Goal: Information Seeking & Learning: Learn about a topic

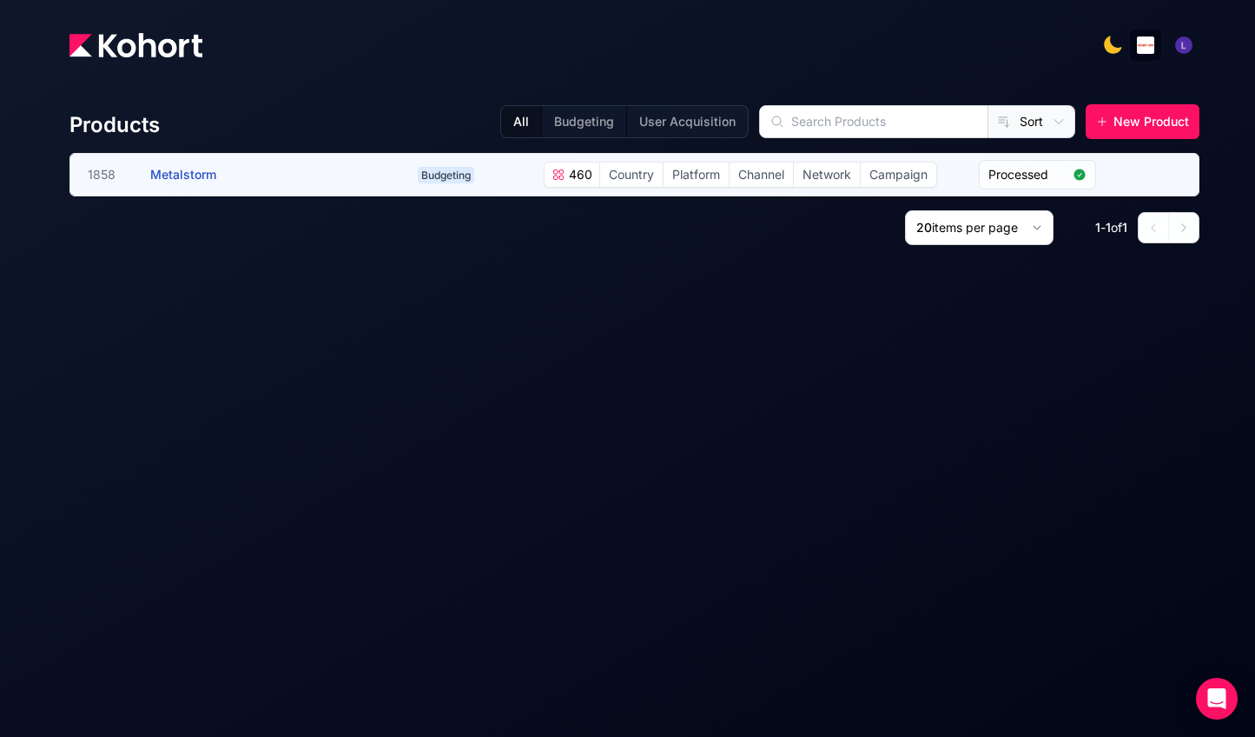
click at [710, 174] on span "Platform" at bounding box center [696, 174] width 65 height 24
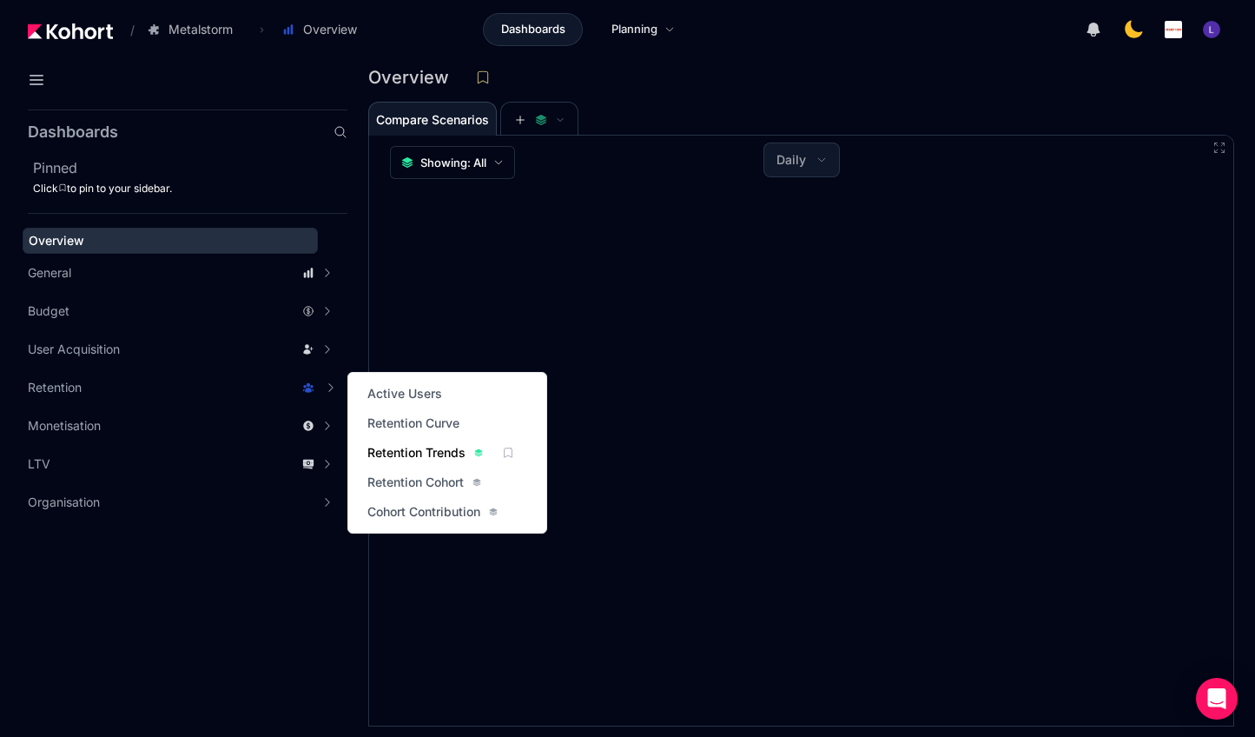
click at [400, 446] on span "Retention Trends" at bounding box center [416, 452] width 98 height 17
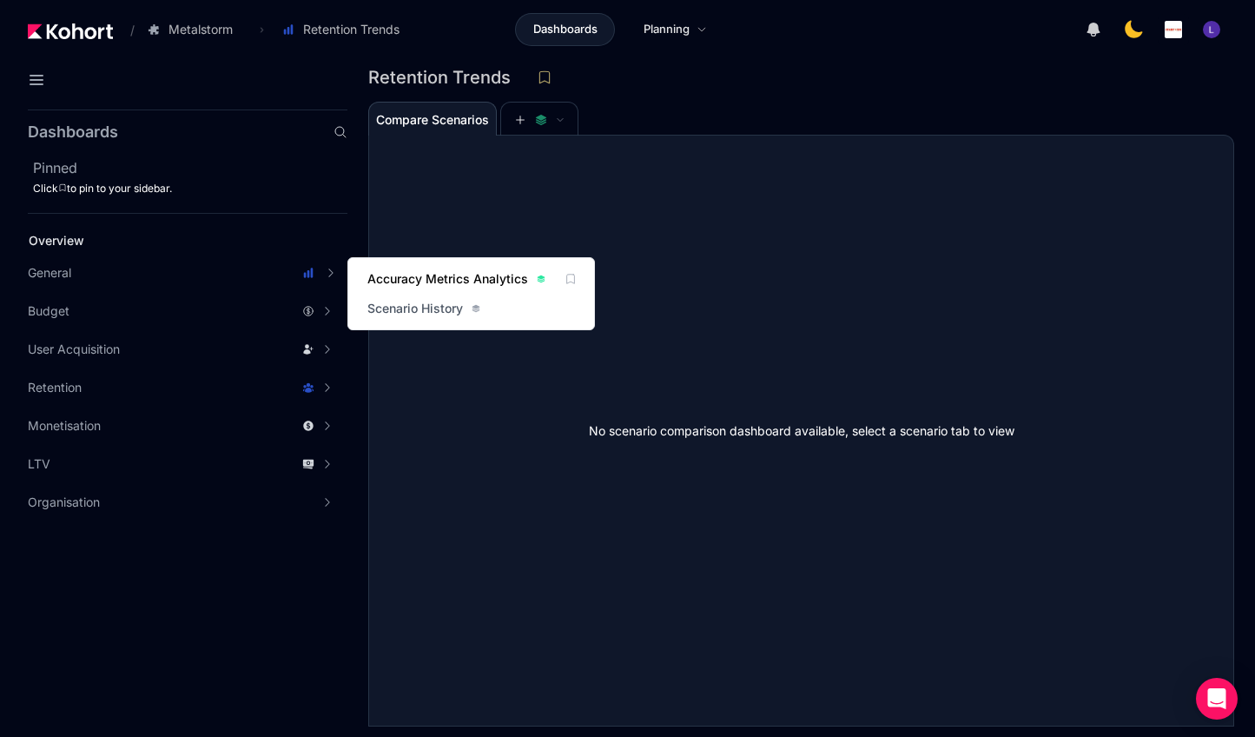
click at [435, 277] on span "Accuracy Metrics Analytics" at bounding box center [447, 278] width 161 height 17
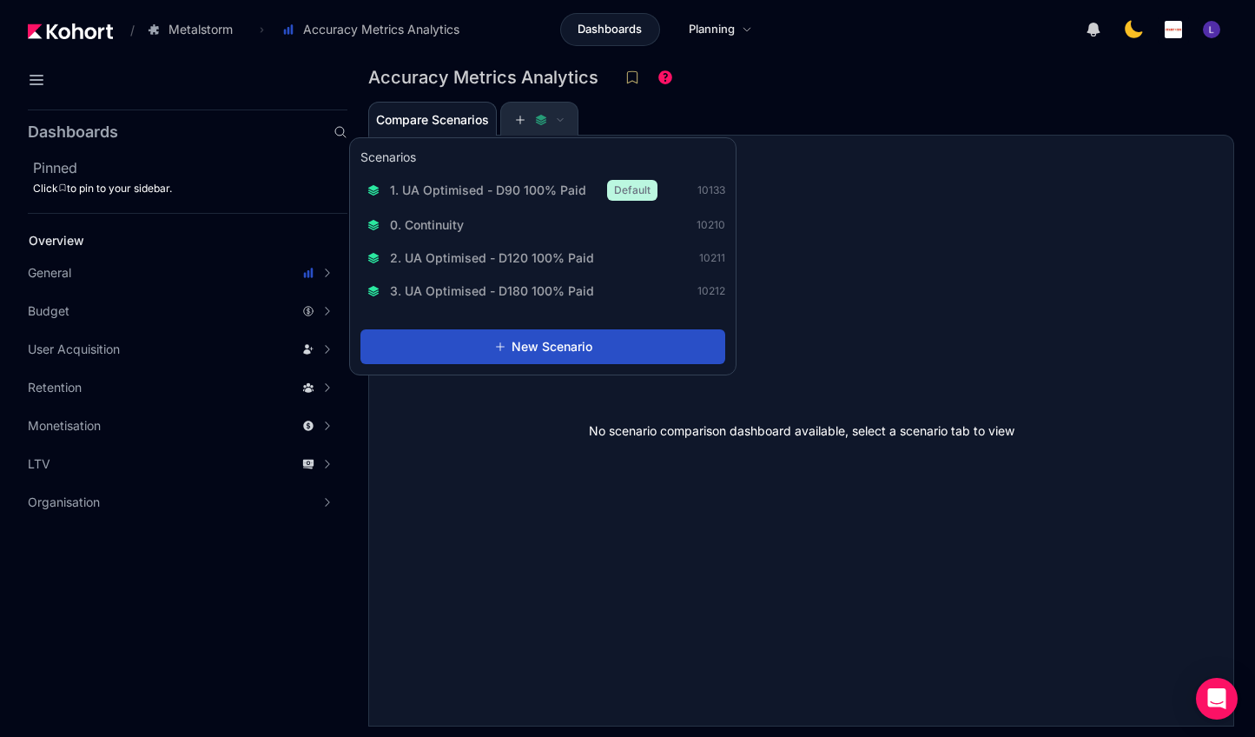
click at [532, 122] on span at bounding box center [539, 120] width 50 height 12
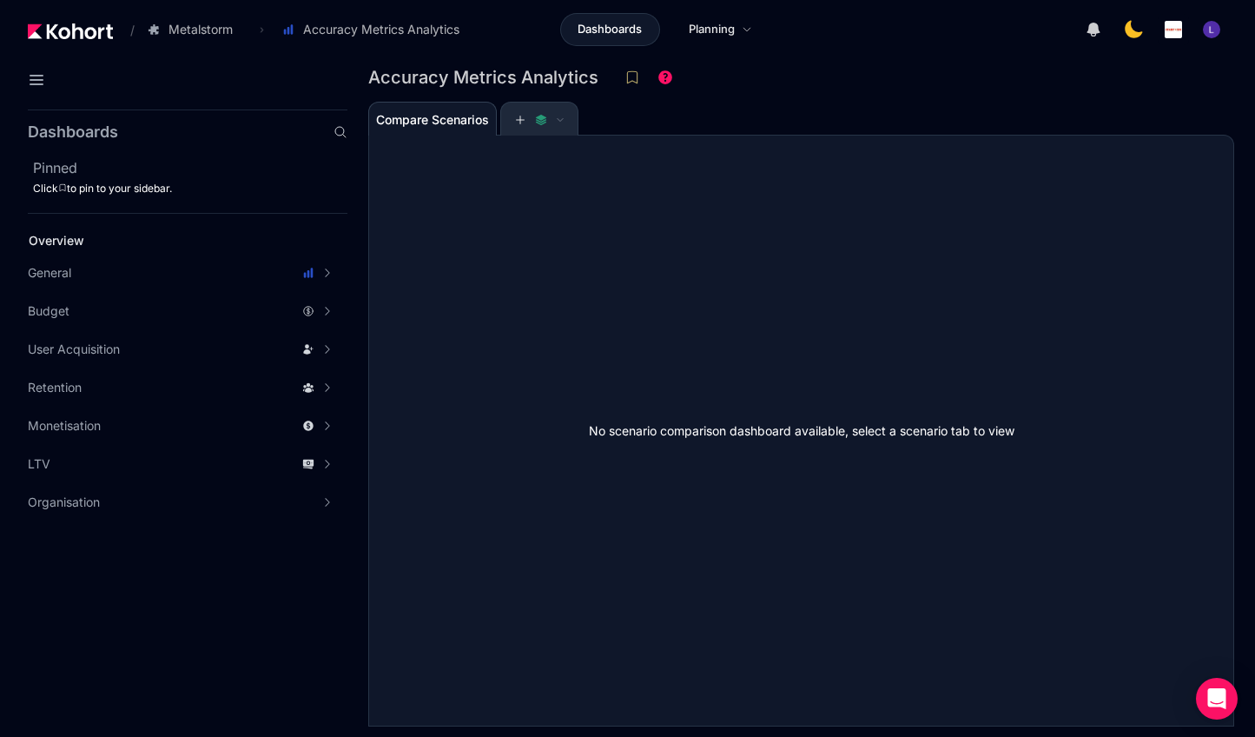
click at [561, 123] on icon at bounding box center [560, 120] width 9 height 9
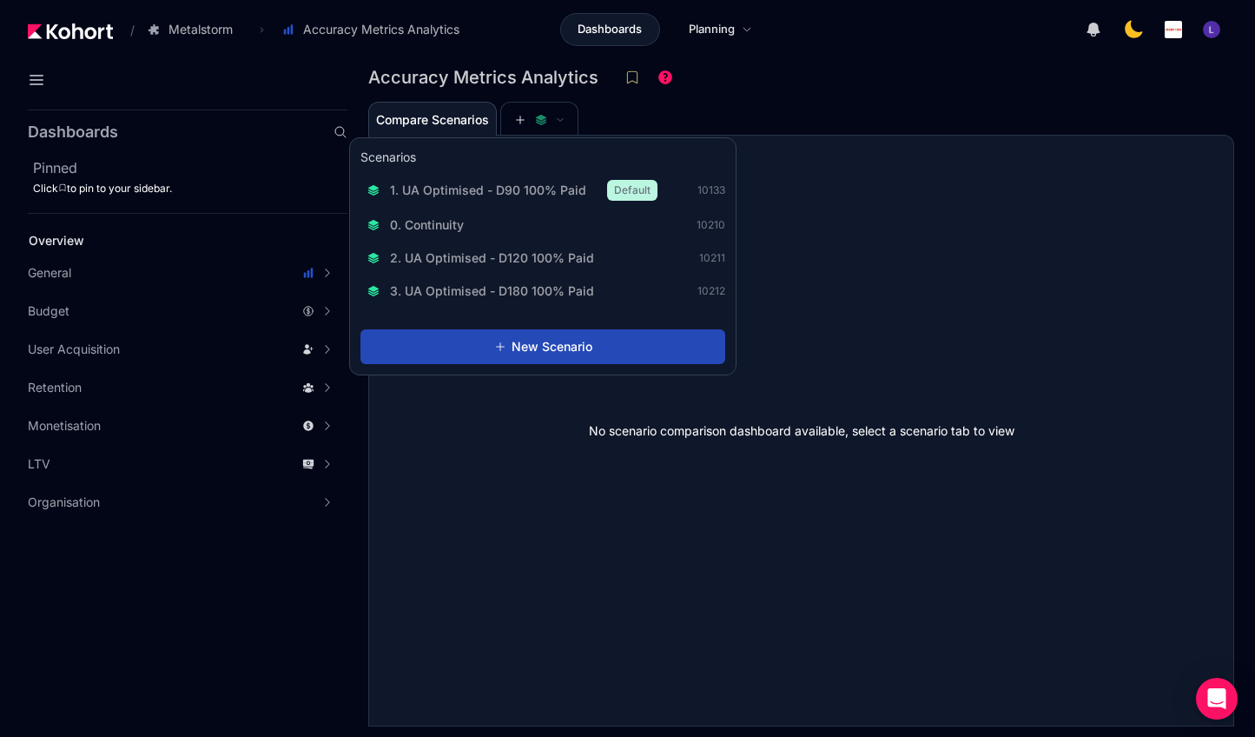
click at [546, 360] on button "New Scenario" at bounding box center [542, 346] width 365 height 35
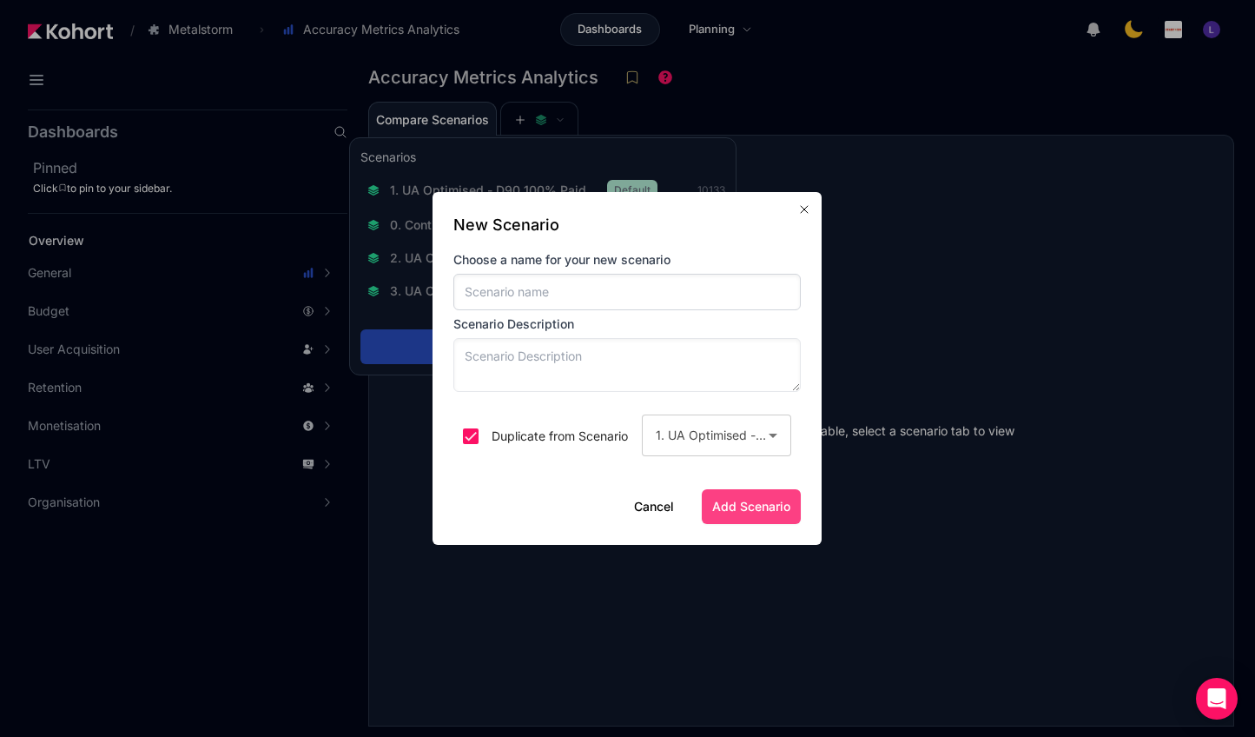
scroll to position [1, 0]
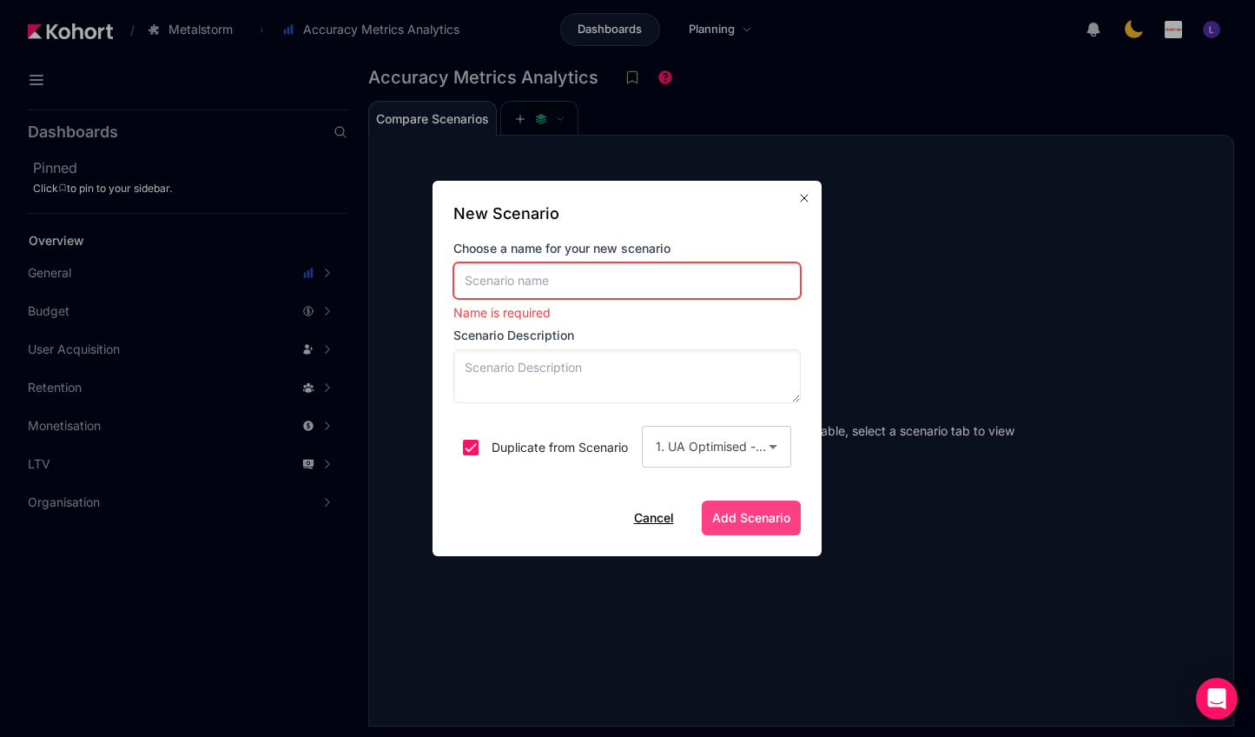
click at [640, 522] on button "Cancel" at bounding box center [654, 517] width 40 height 17
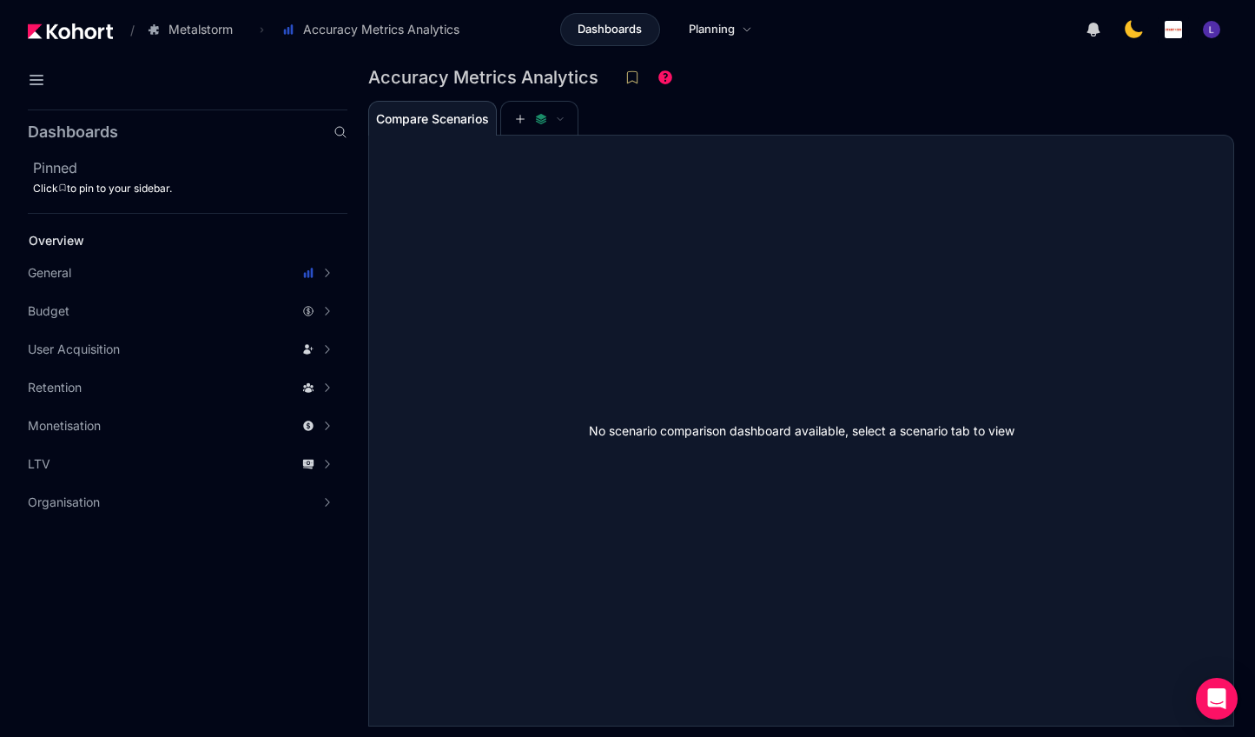
click at [637, 33] on span "Dashboards" at bounding box center [610, 29] width 64 height 17
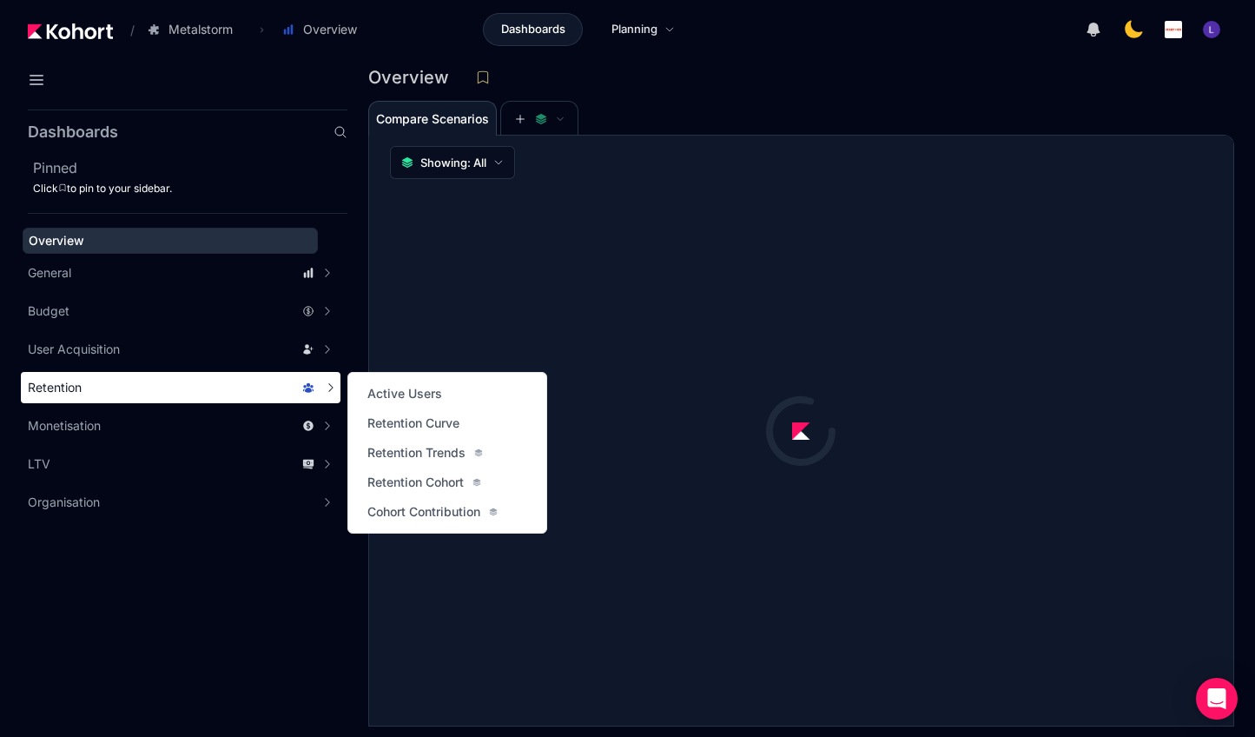
click at [165, 375] on div "Retention" at bounding box center [181, 387] width 320 height 31
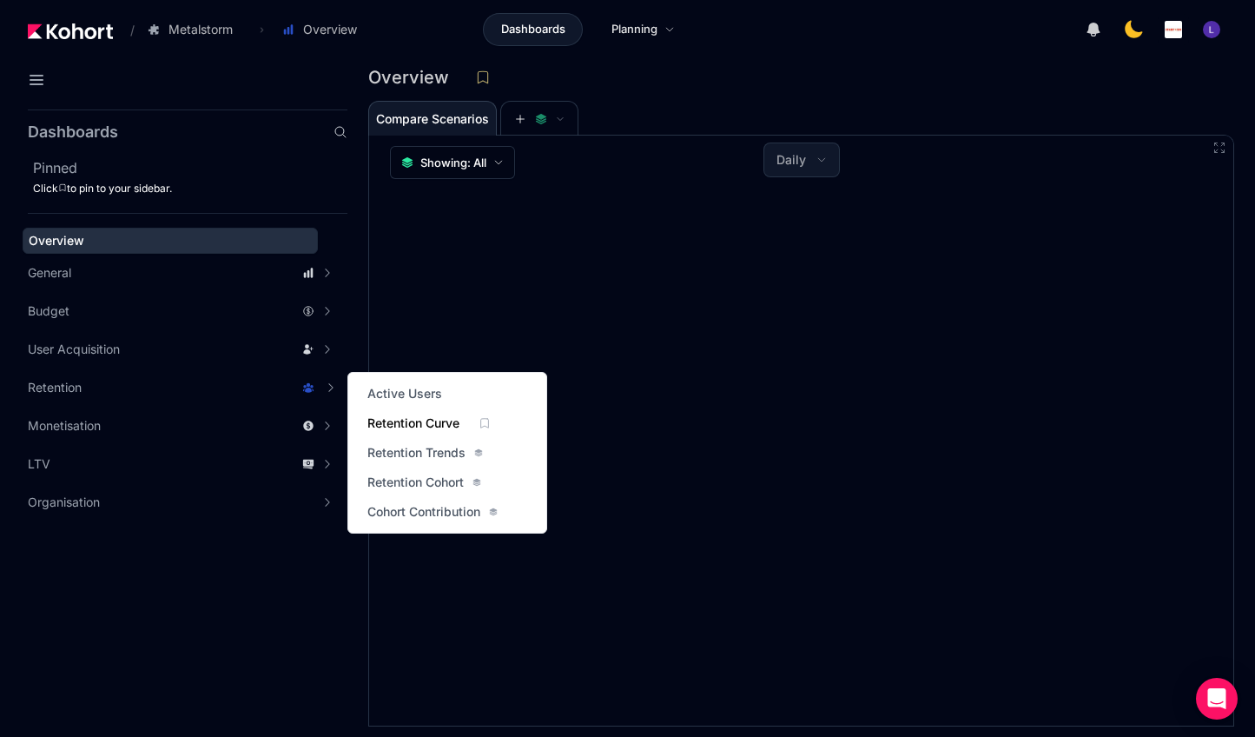
click at [377, 421] on span "Retention Curve" at bounding box center [413, 422] width 92 height 17
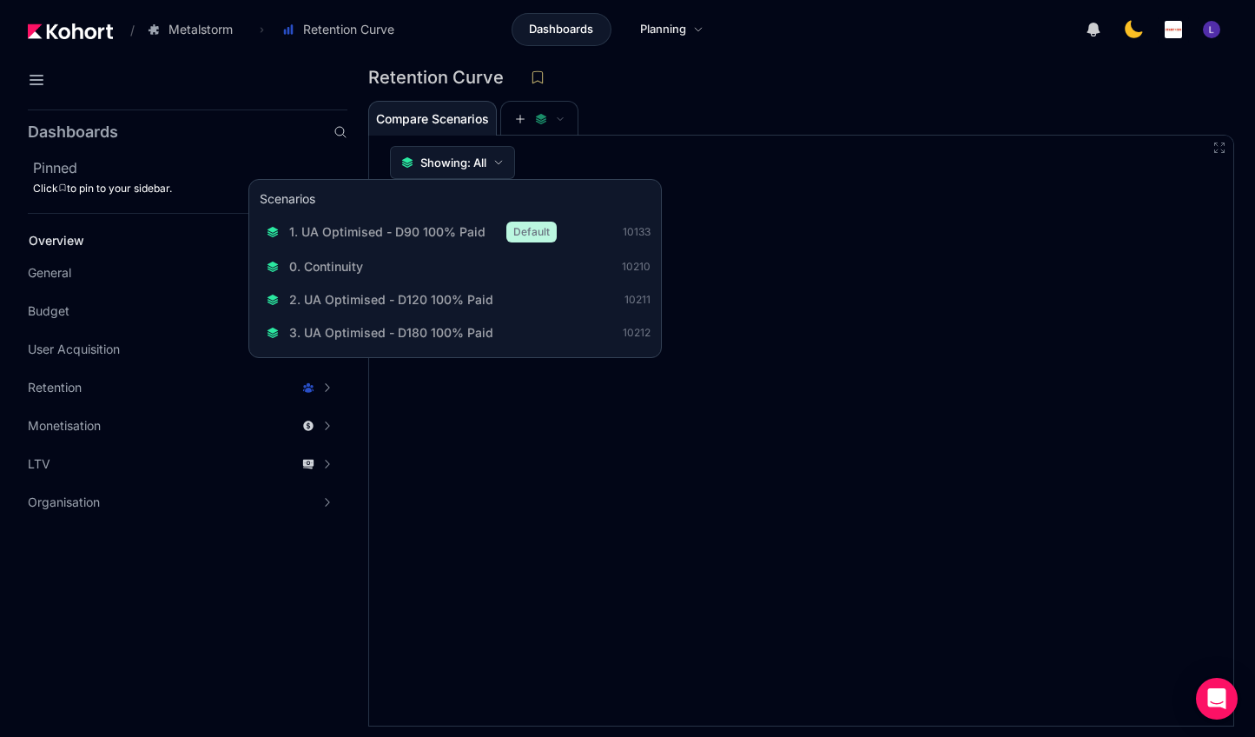
click at [506, 153] on button "Showing: All" at bounding box center [452, 162] width 125 height 33
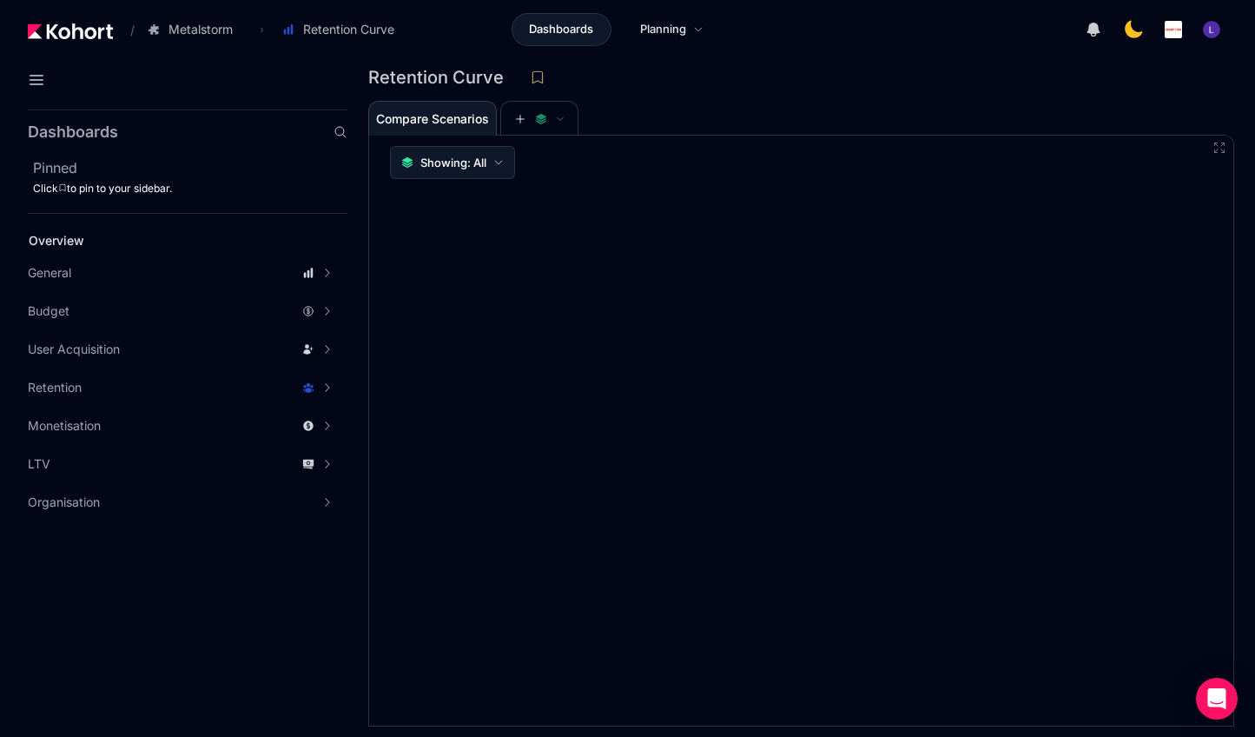
click at [506, 153] on button "Showing: All" at bounding box center [452, 162] width 125 height 33
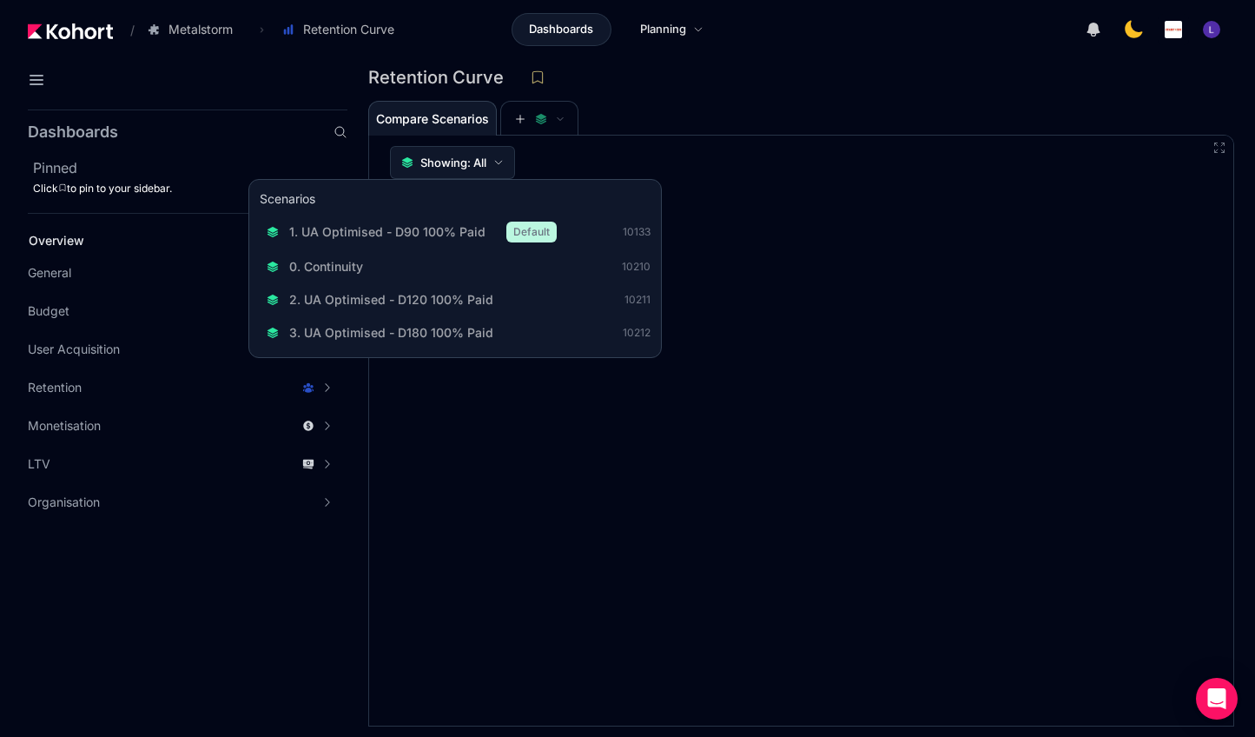
click at [506, 153] on button "Showing: All" at bounding box center [452, 162] width 125 height 33
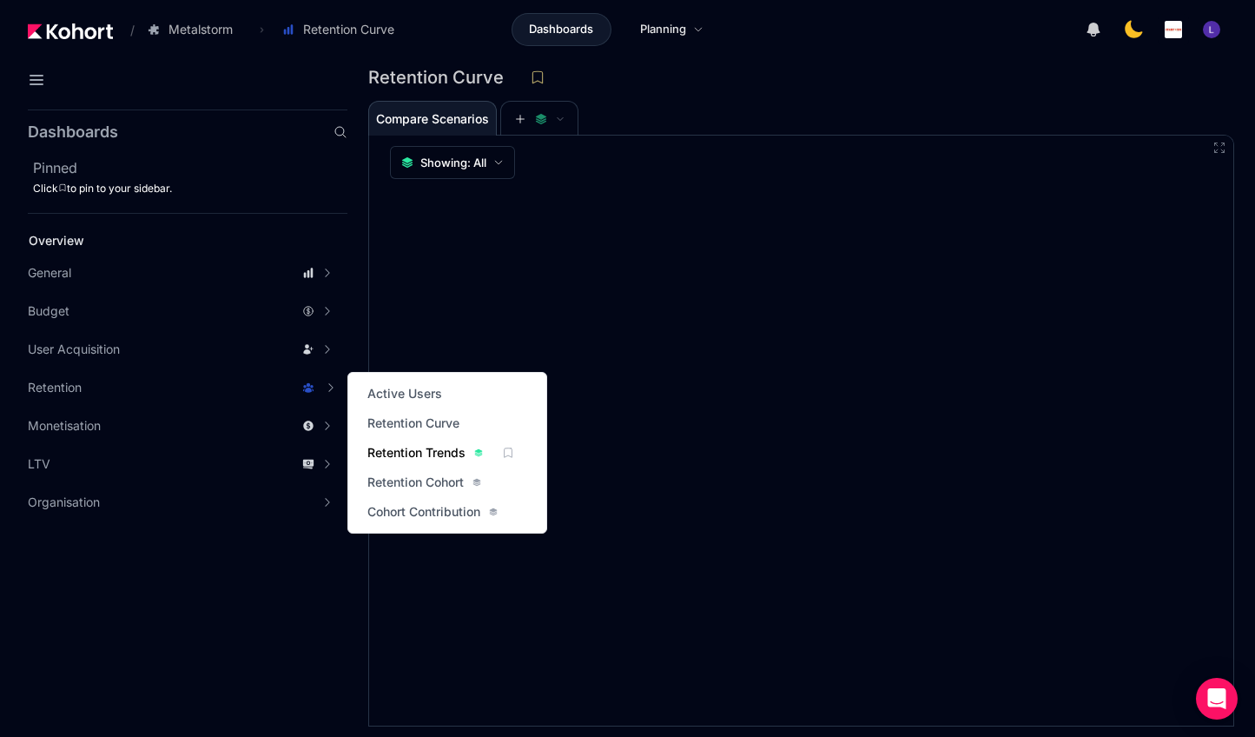
click at [402, 446] on span "Retention Trends" at bounding box center [416, 452] width 98 height 17
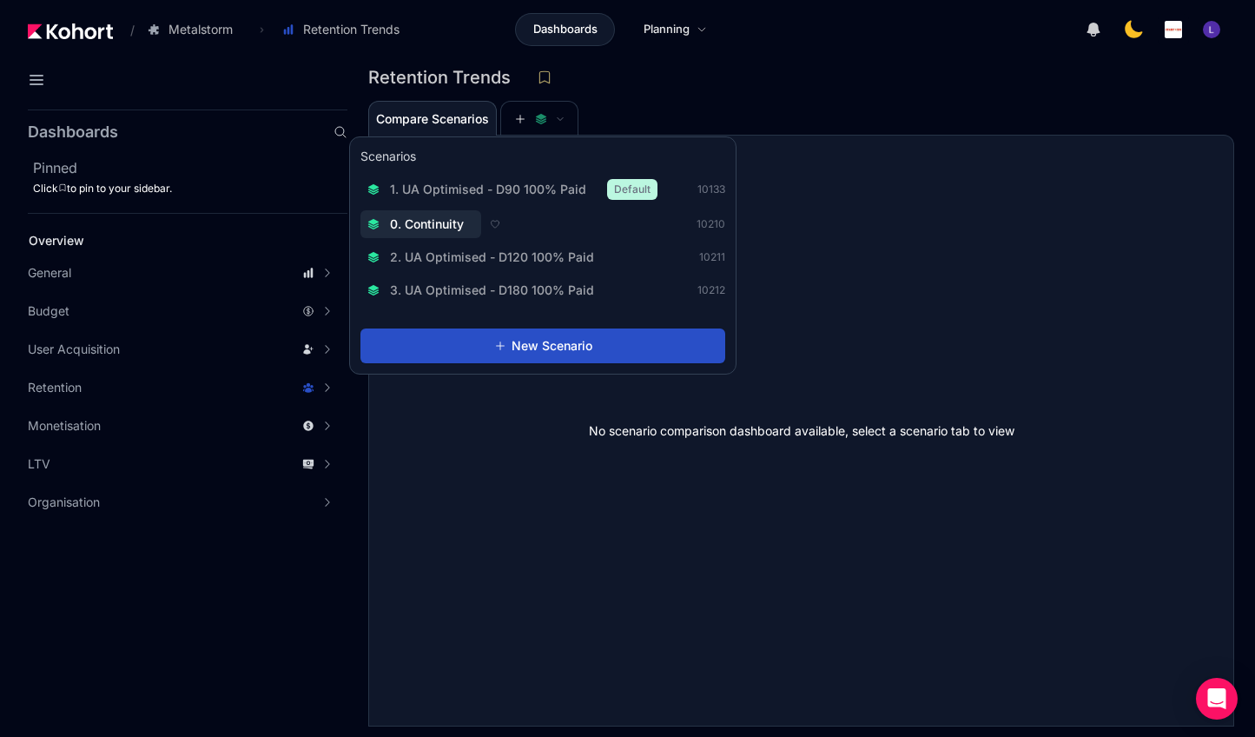
click at [418, 218] on span "0. Continuity" at bounding box center [427, 223] width 74 height 17
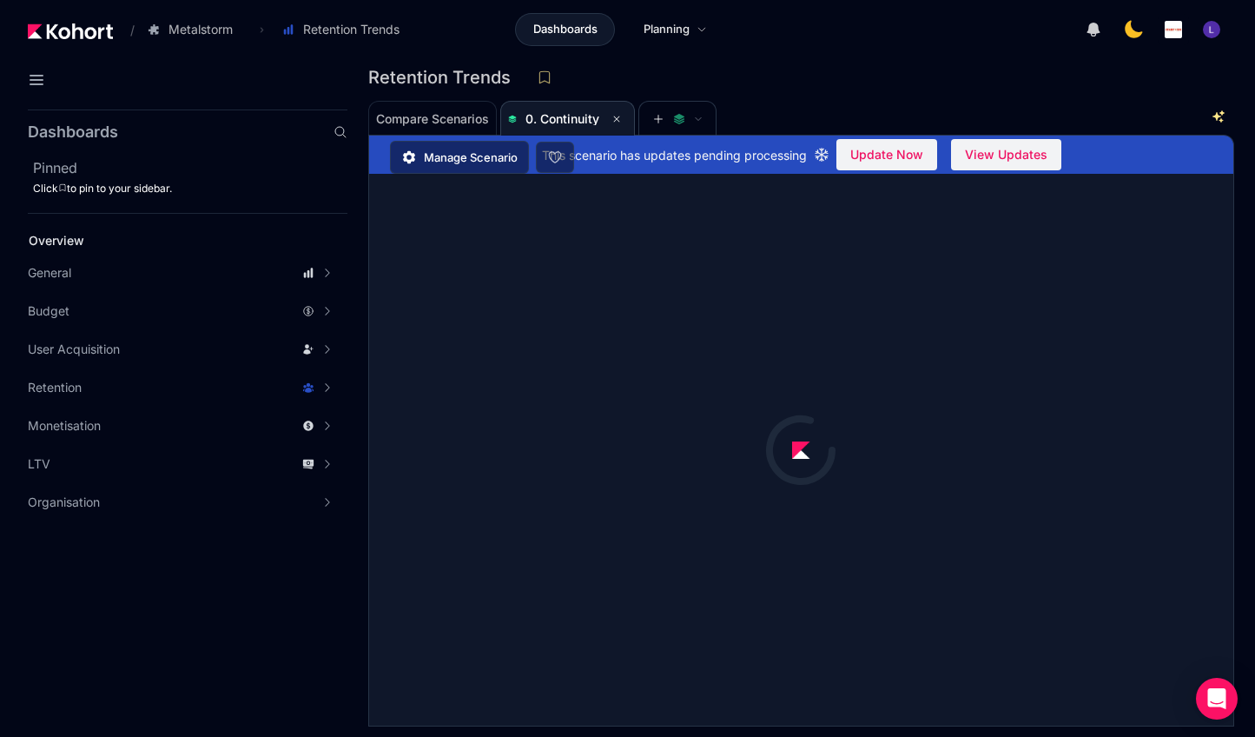
click at [799, 70] on div "Retention Trends" at bounding box center [794, 77] width 852 height 26
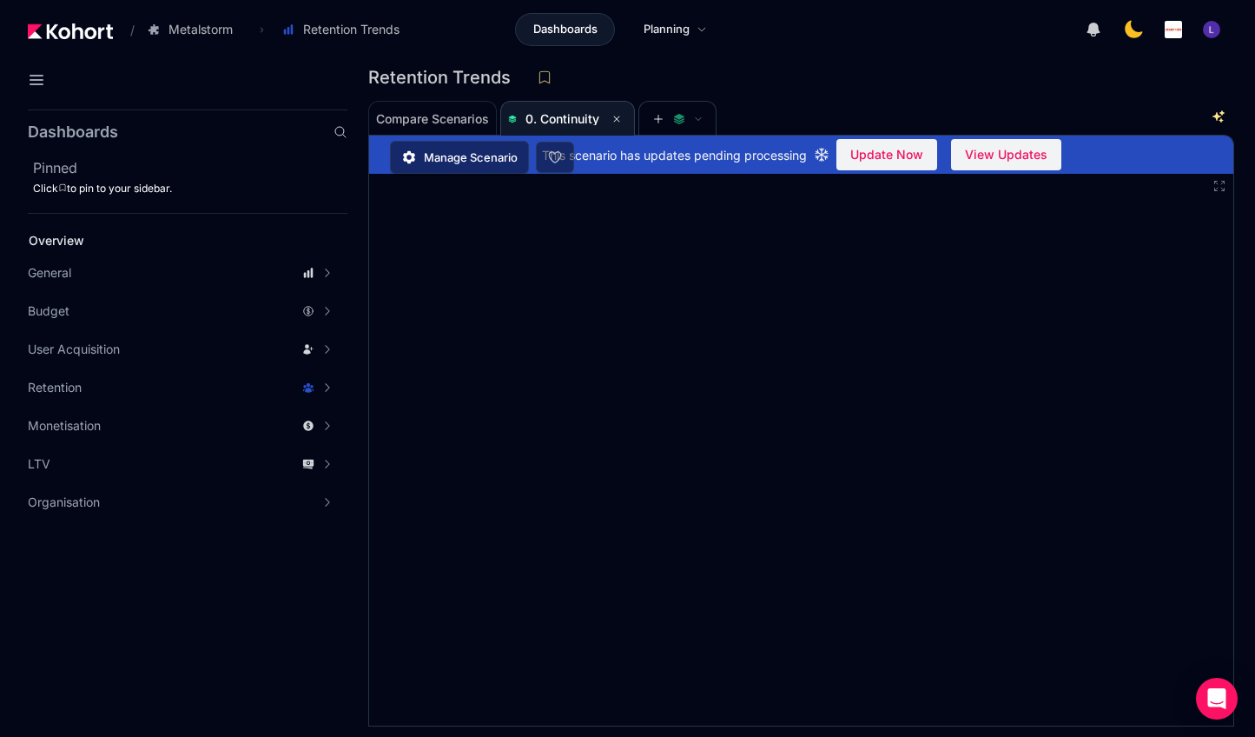
click at [328, 559] on aside "Dashboards Pinned Click to pin to your sidebar. Overview General Accuracy Metri…" at bounding box center [173, 419] width 347 height 634
